Goal: Task Accomplishment & Management: Complete application form

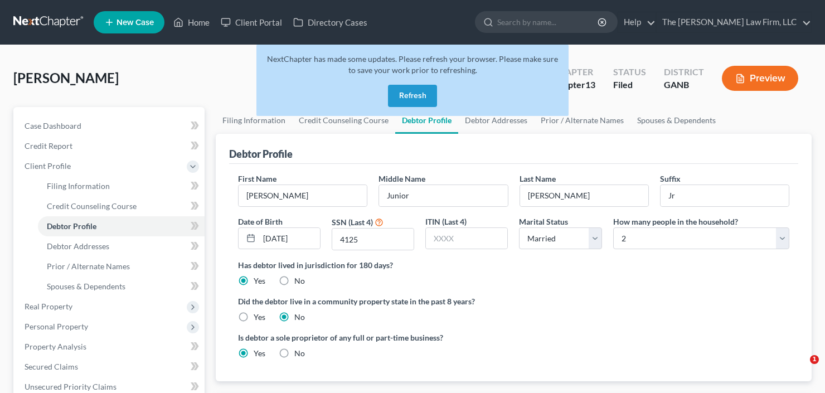
select select "1"
click at [397, 103] on button "Refresh" at bounding box center [412, 96] width 49 height 22
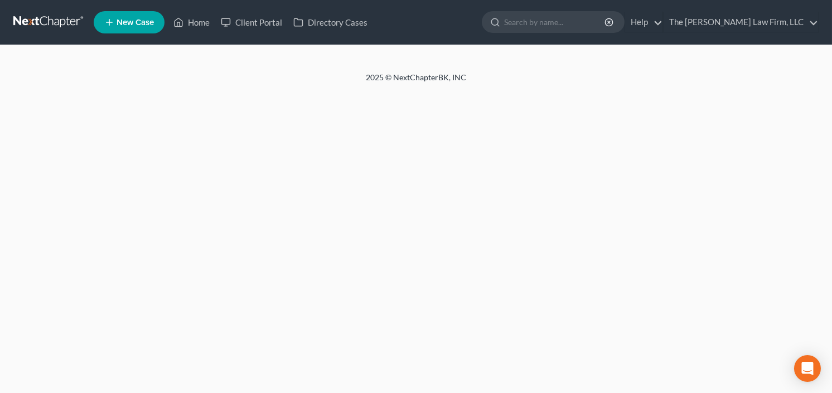
select select "1"
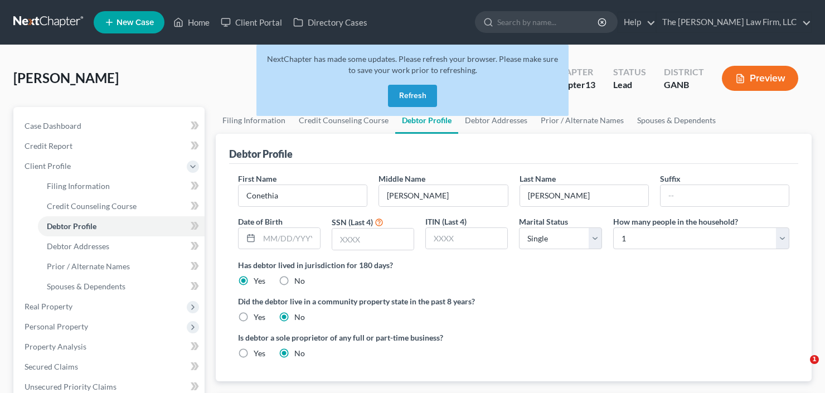
select select "0"
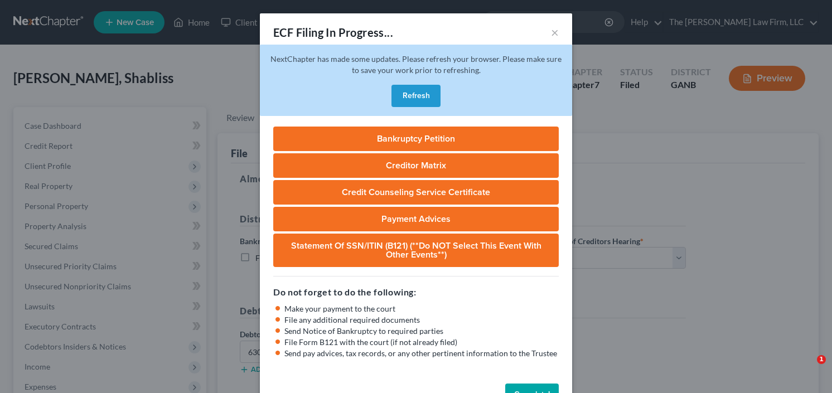
select select "0"
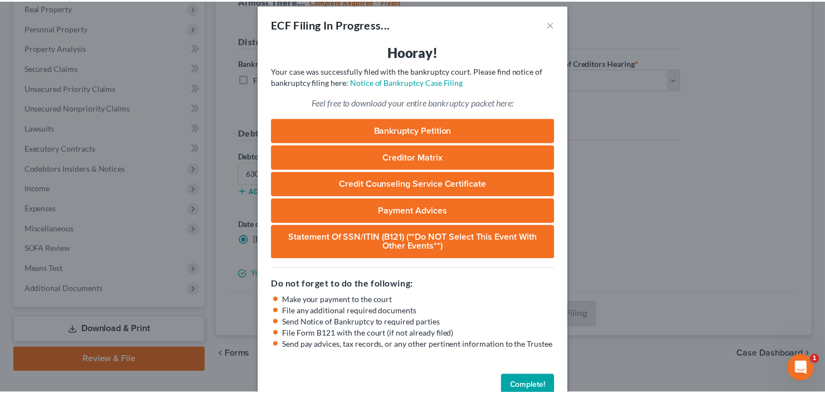
scroll to position [34, 0]
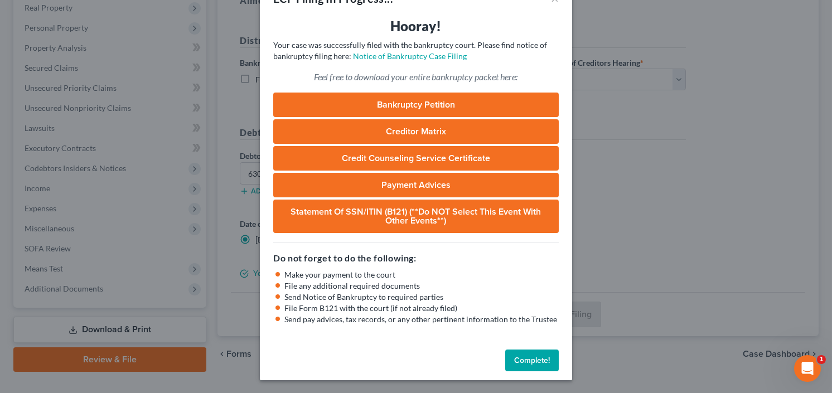
click at [522, 353] on button "Complete!" at bounding box center [532, 360] width 54 height 22
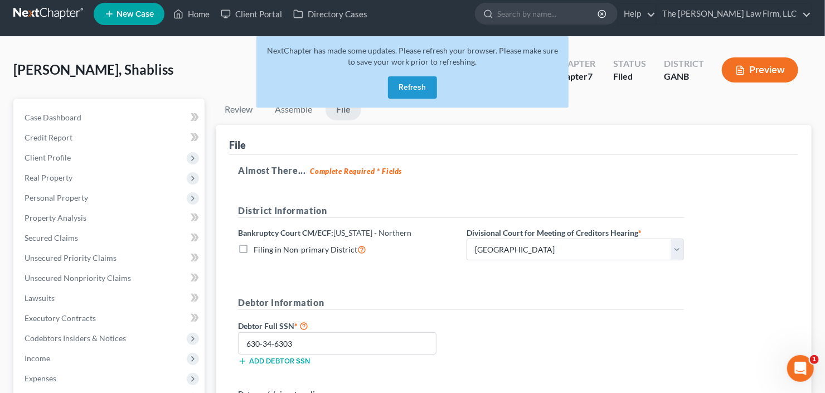
scroll to position [0, 0]
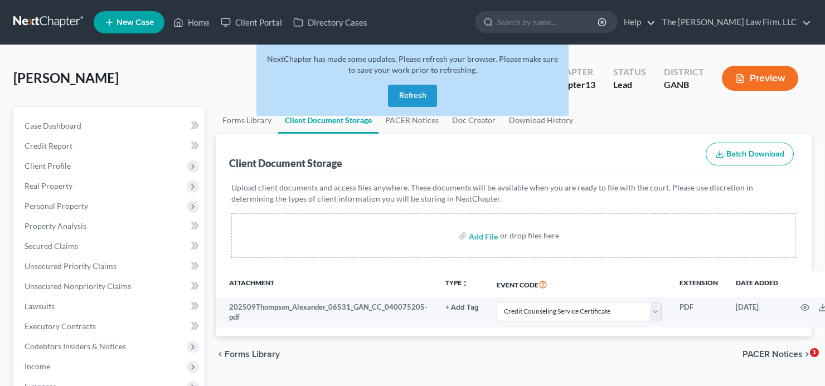
select select "5"
drag, startPoint x: 419, startPoint y: 90, endPoint x: 509, endPoint y: 33, distance: 107.2
click at [419, 89] on button "Refresh" at bounding box center [412, 96] width 49 height 22
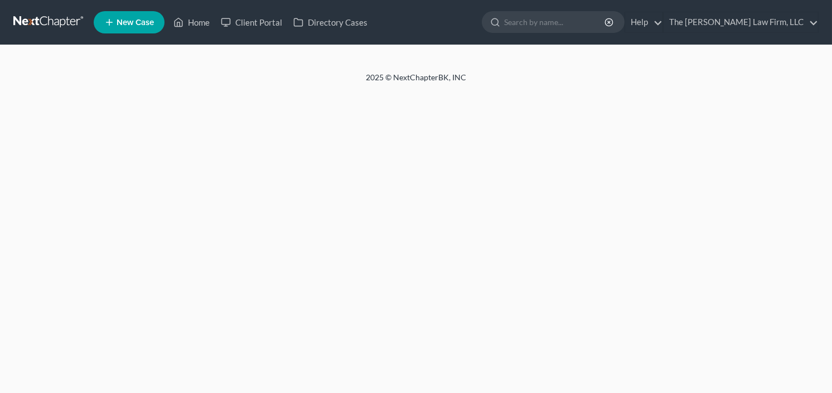
select select "5"
